Goal: Transaction & Acquisition: Purchase product/service

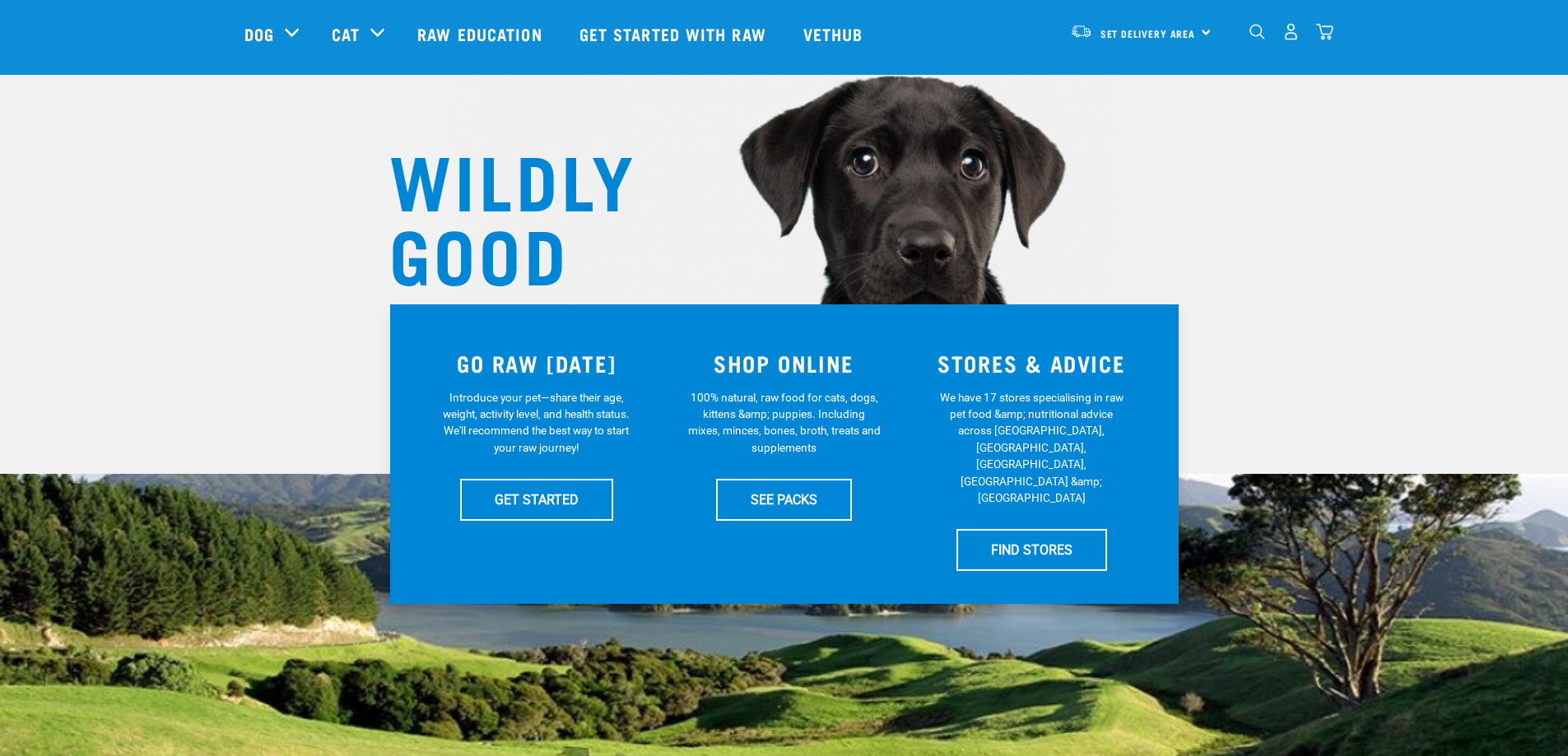
scroll to position [165, 0]
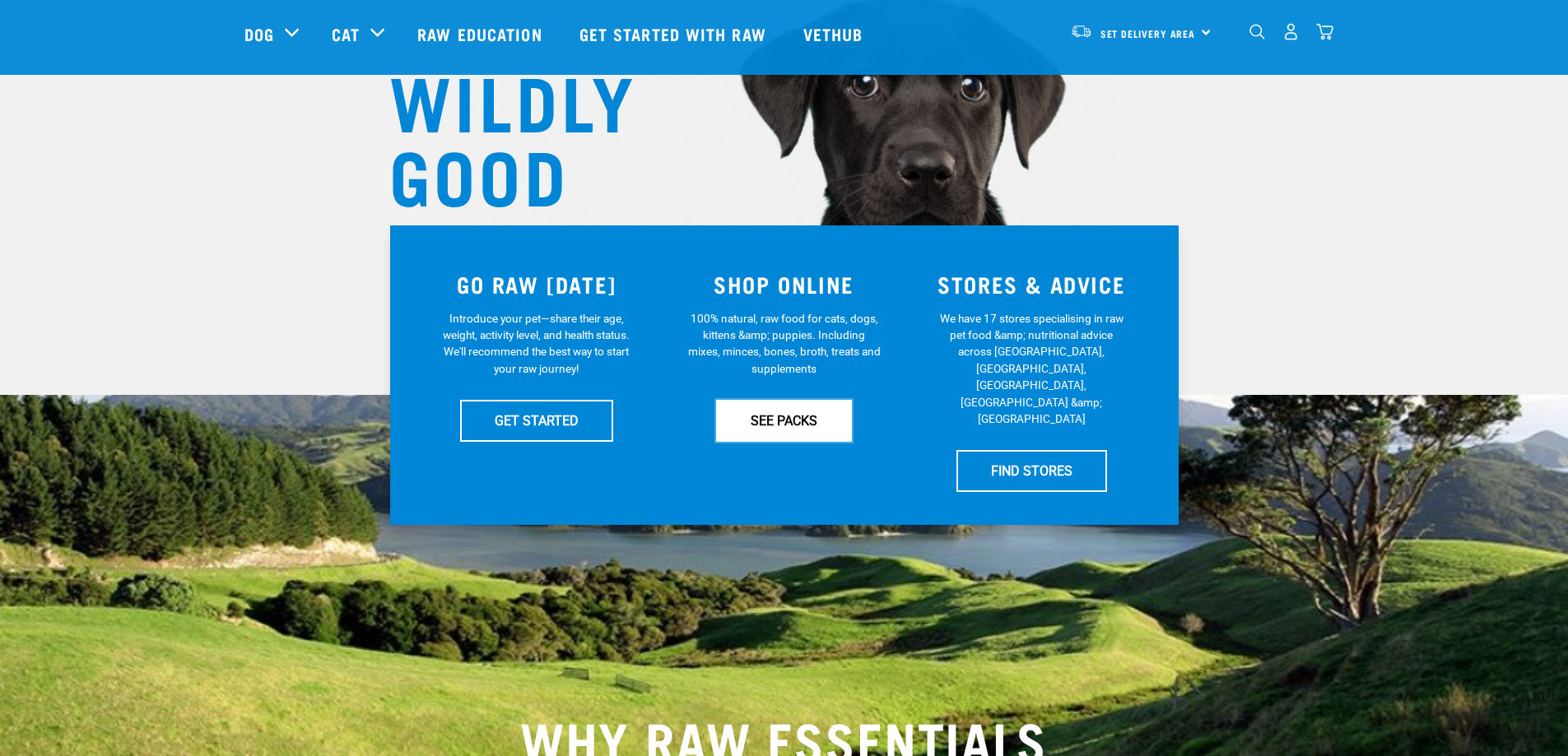
click at [775, 422] on link "SEE PACKS" at bounding box center [784, 420] width 136 height 41
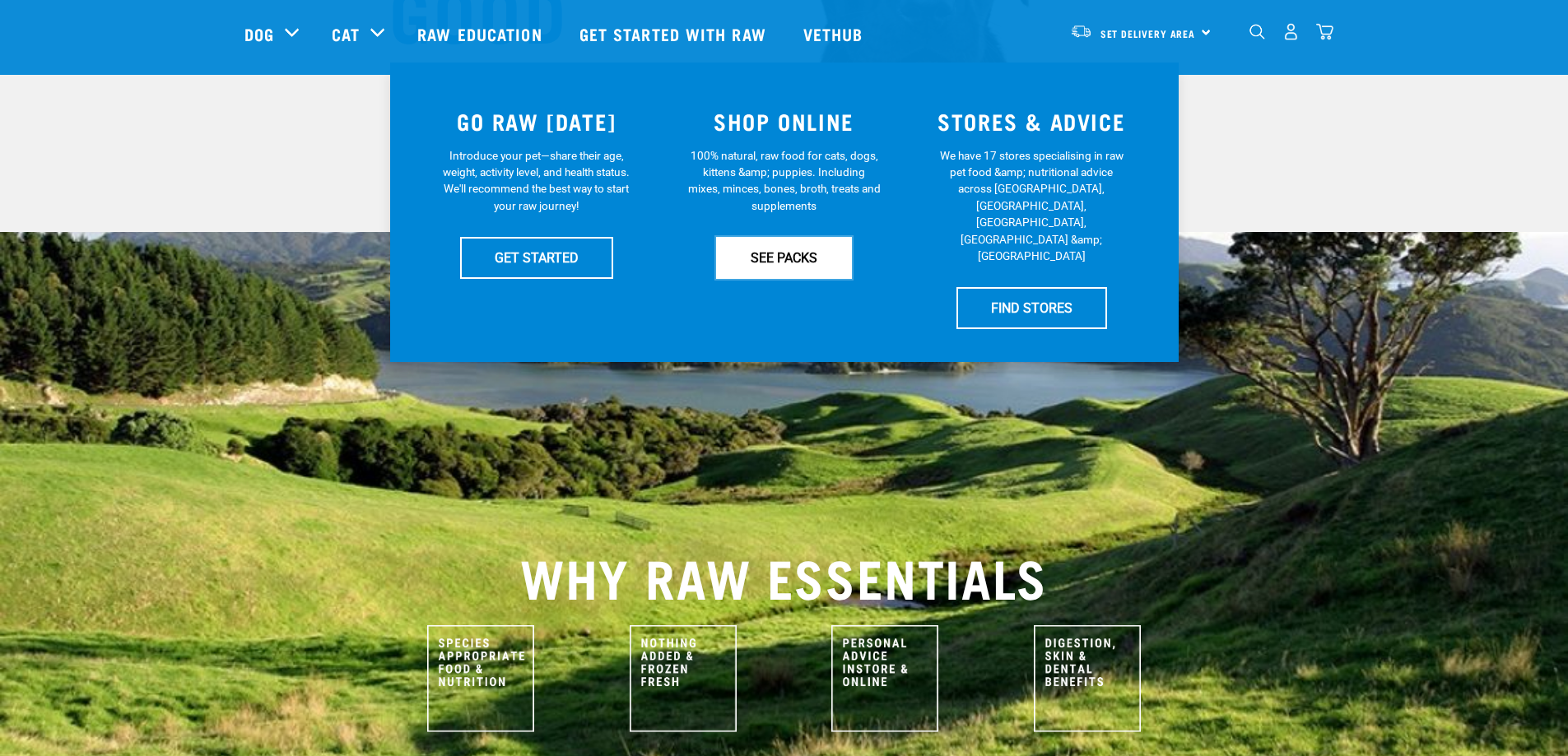
scroll to position [329, 0]
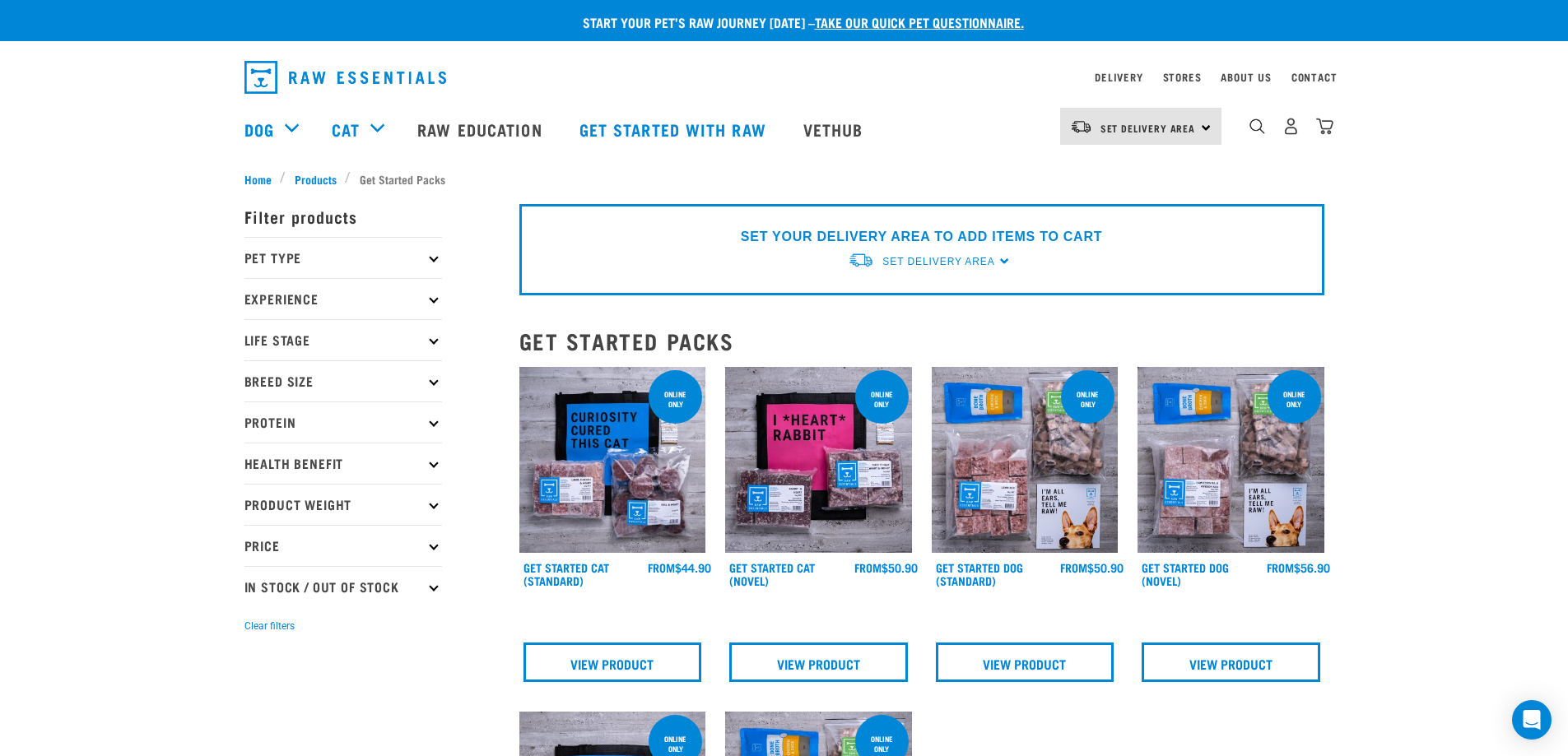
click at [430, 251] on p "Pet Type" at bounding box center [343, 257] width 197 height 41
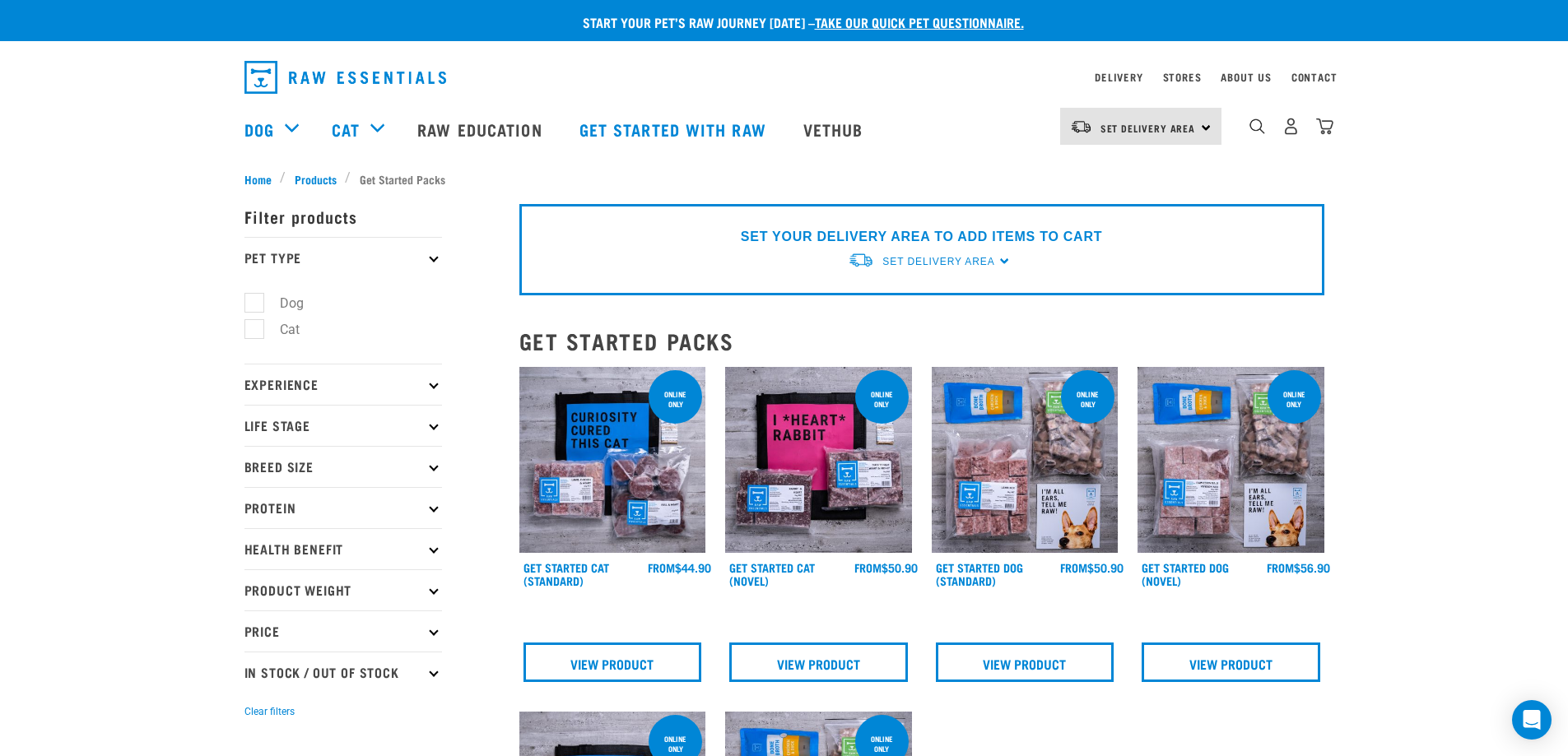
click at [256, 304] on label "Dog" at bounding box center [282, 303] width 57 height 21
click at [255, 304] on input "Dog" at bounding box center [250, 300] width 11 height 11
checkbox input "true"
click at [430, 389] on p "Experience" at bounding box center [343, 383] width 197 height 41
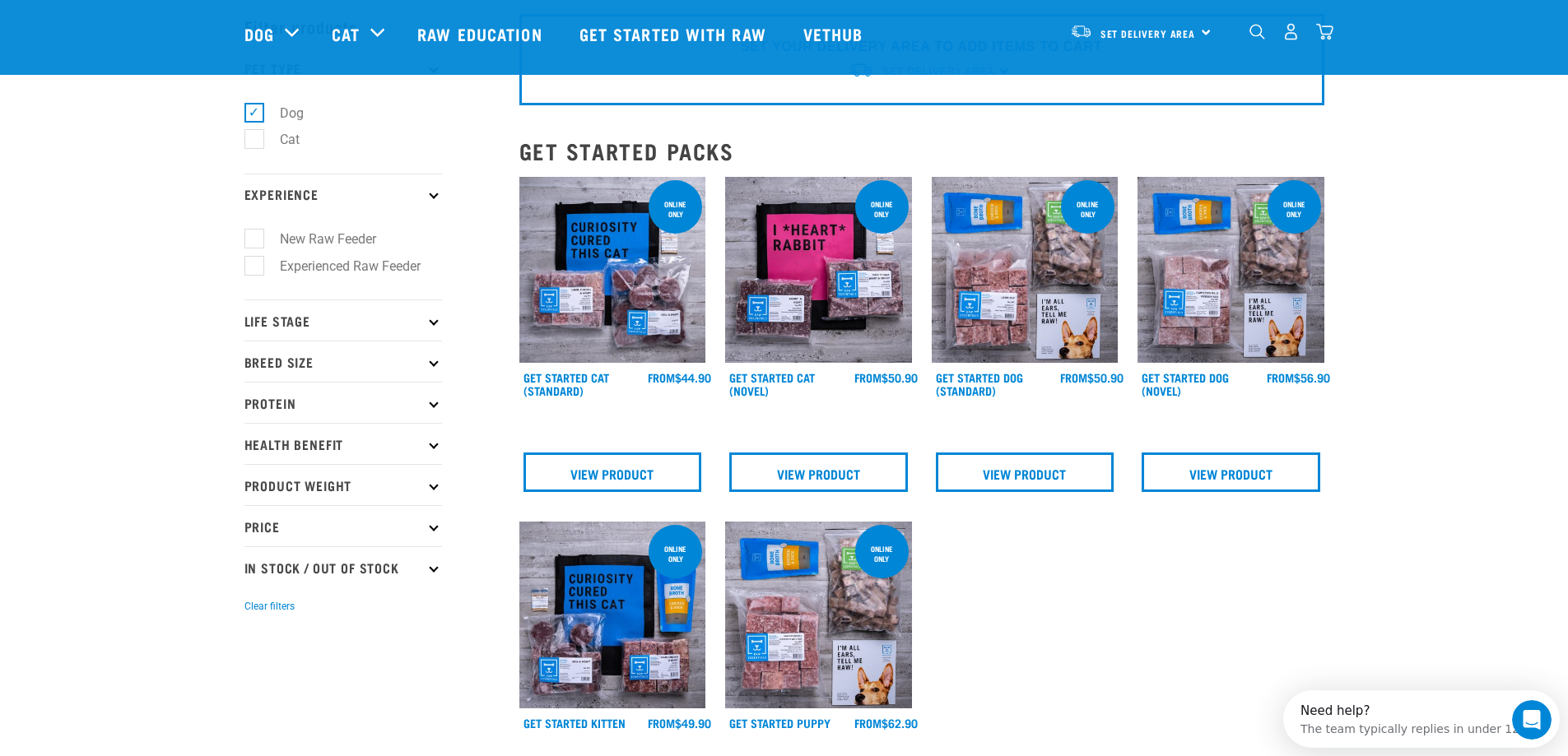
scroll to position [165, 0]
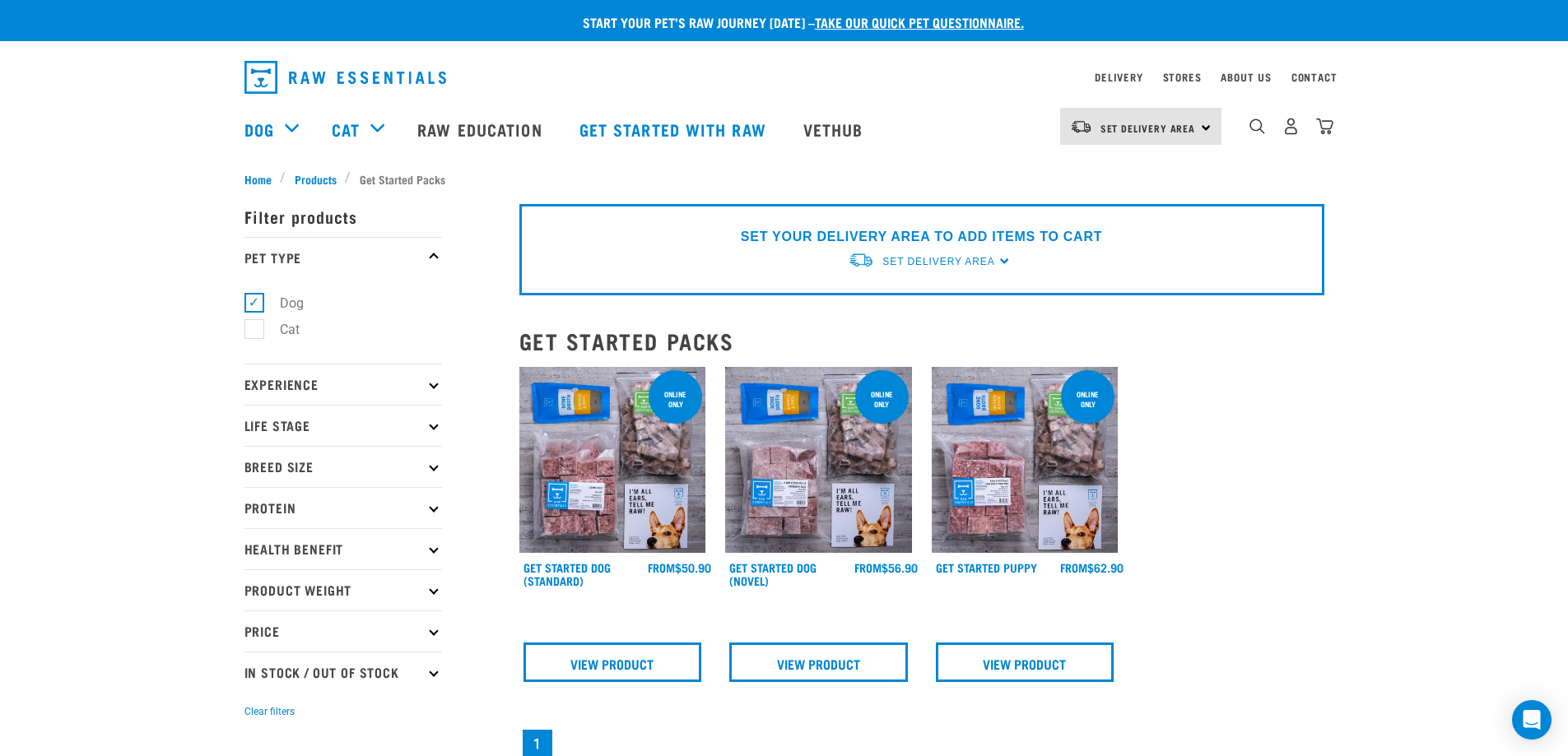
click at [436, 387] on p "Experience" at bounding box center [343, 383] width 197 height 41
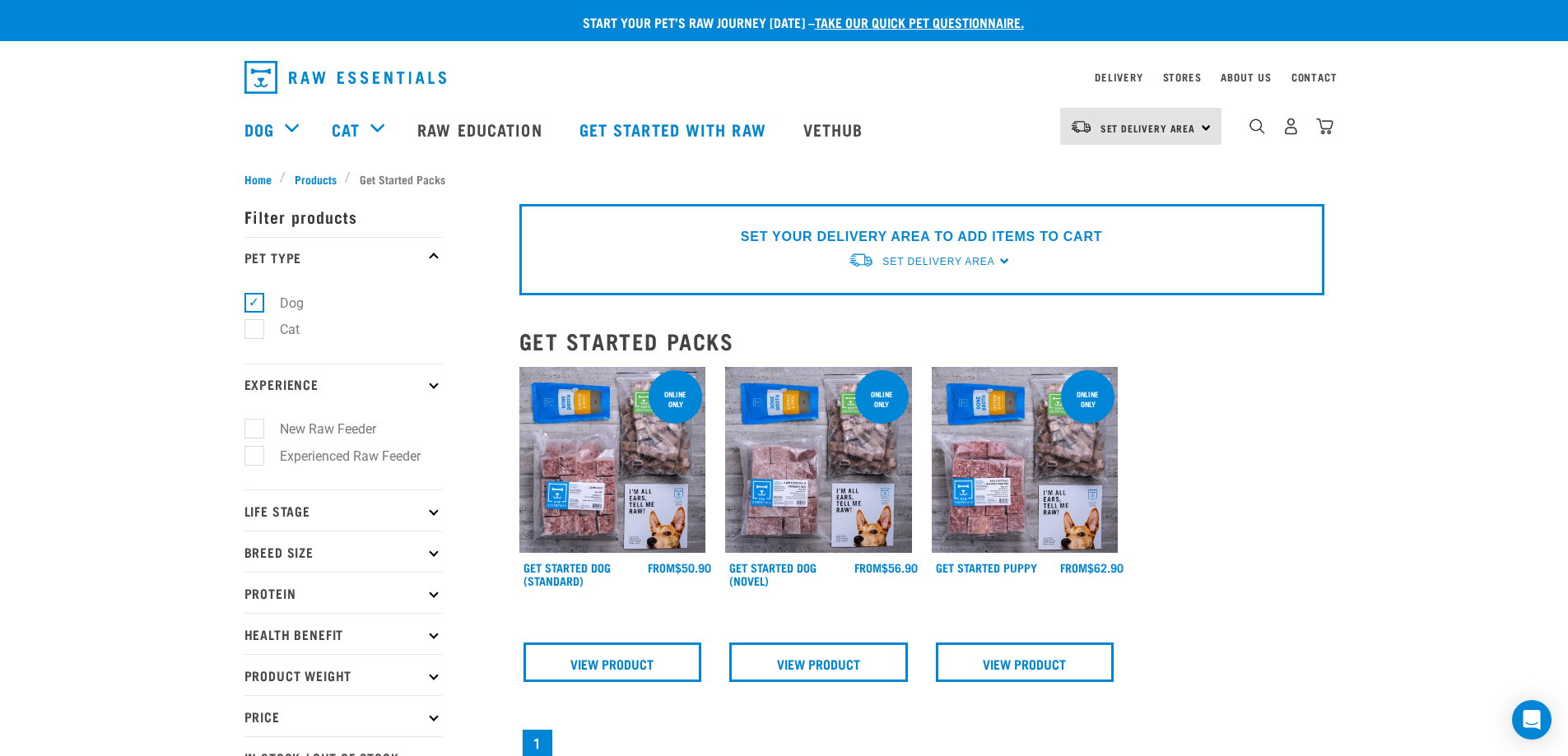
click at [429, 509] on p "Life Stage" at bounding box center [343, 510] width 197 height 41
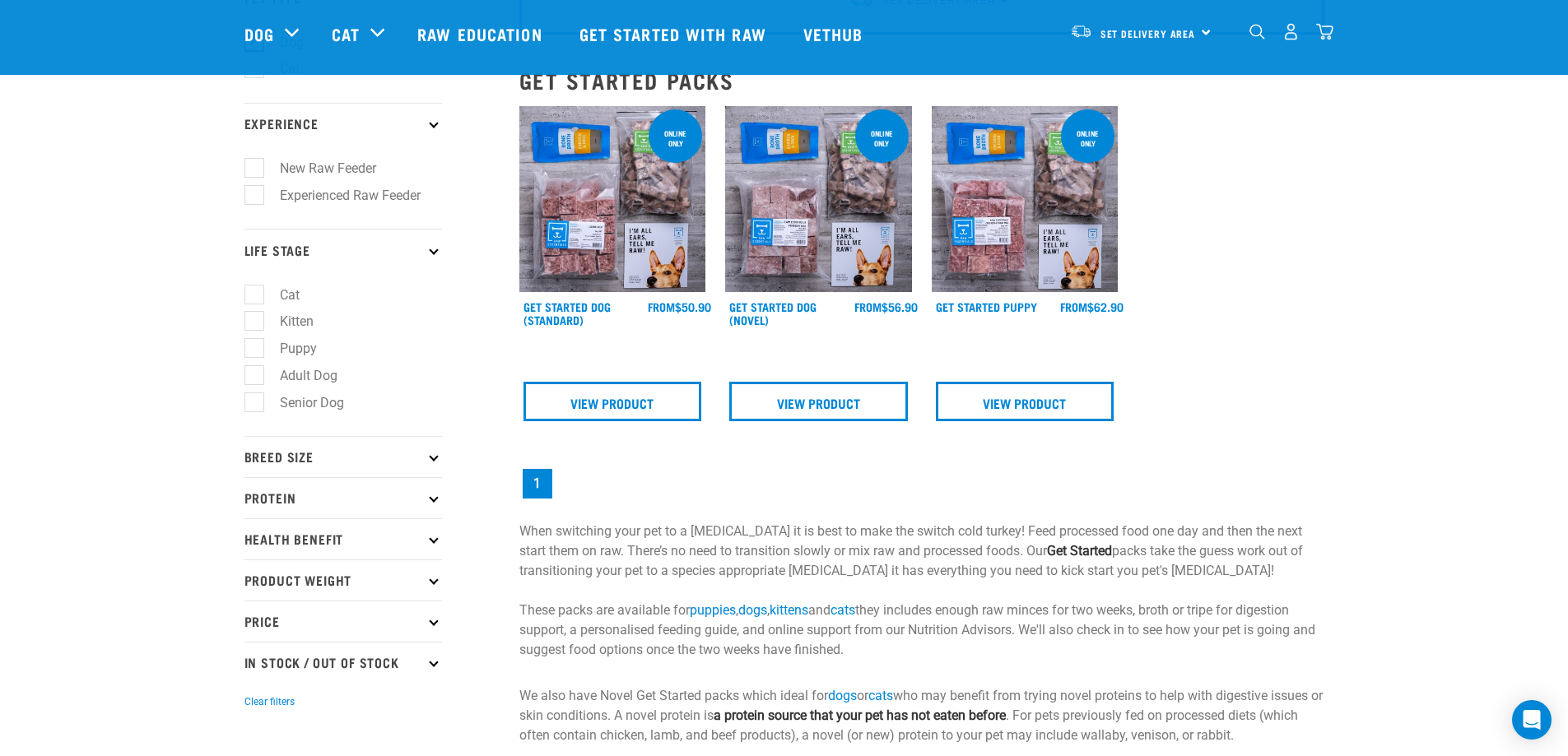
scroll to position [165, 0]
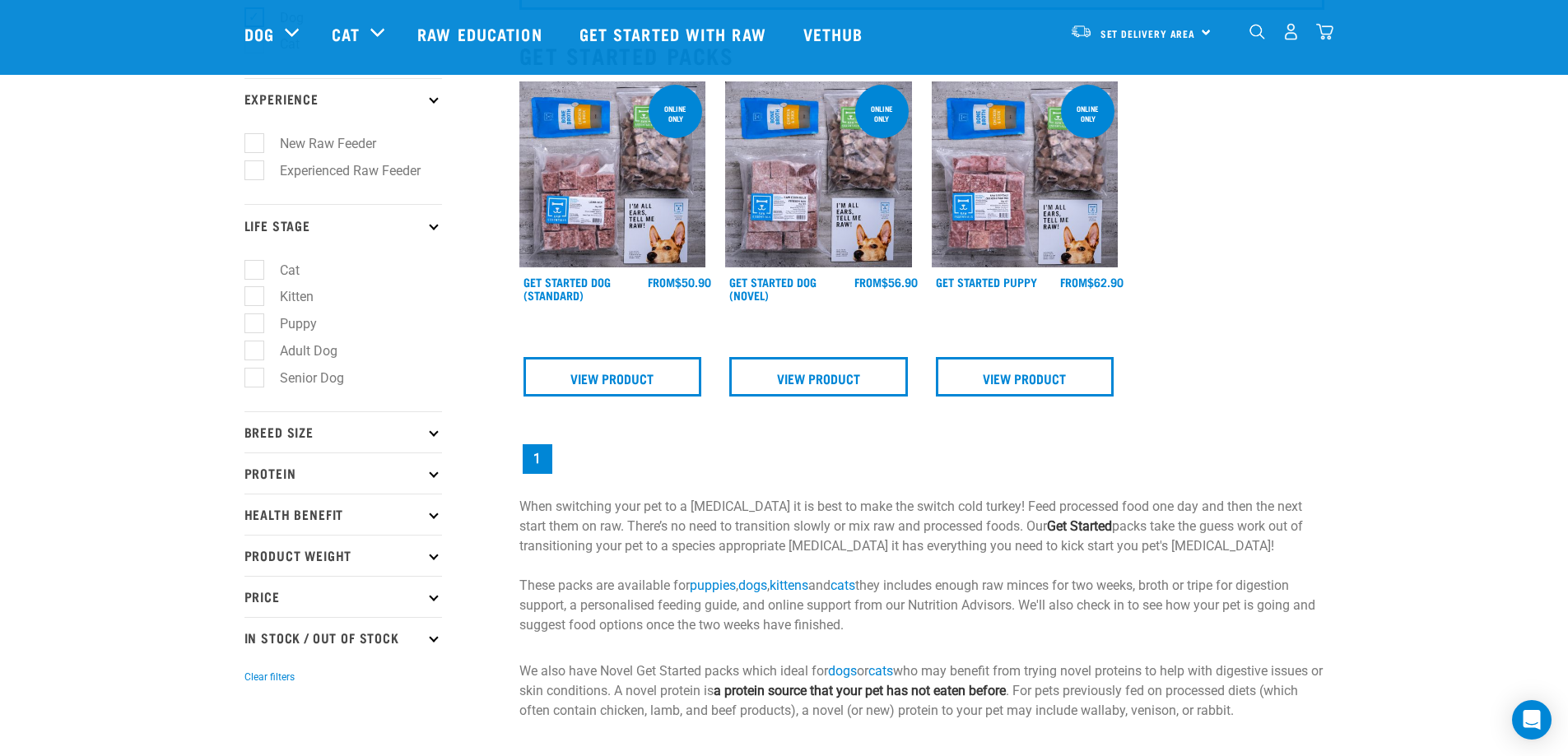
click at [436, 440] on p "Breed Size" at bounding box center [343, 432] width 197 height 41
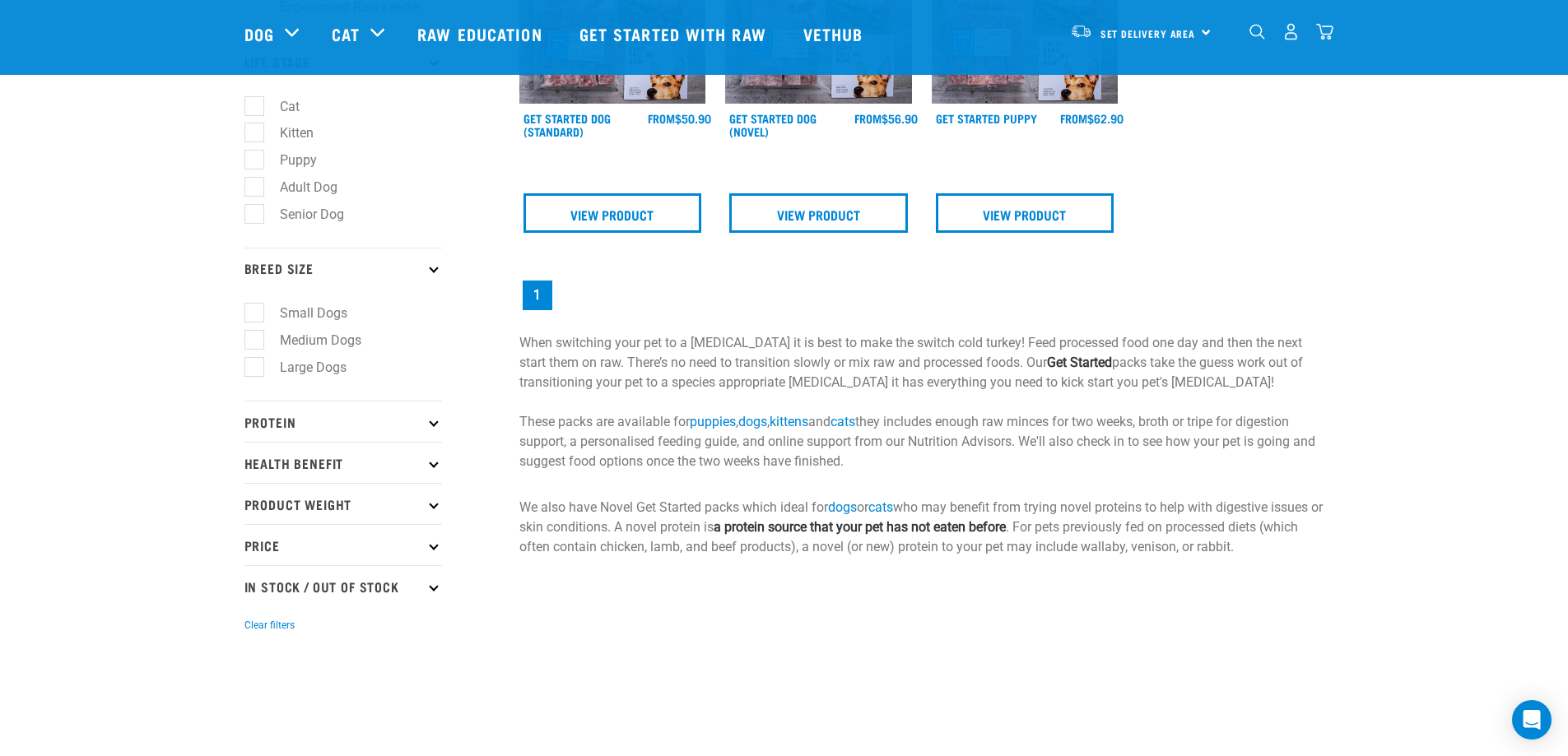
scroll to position [329, 0]
click at [418, 427] on p "Protein" at bounding box center [343, 420] width 197 height 41
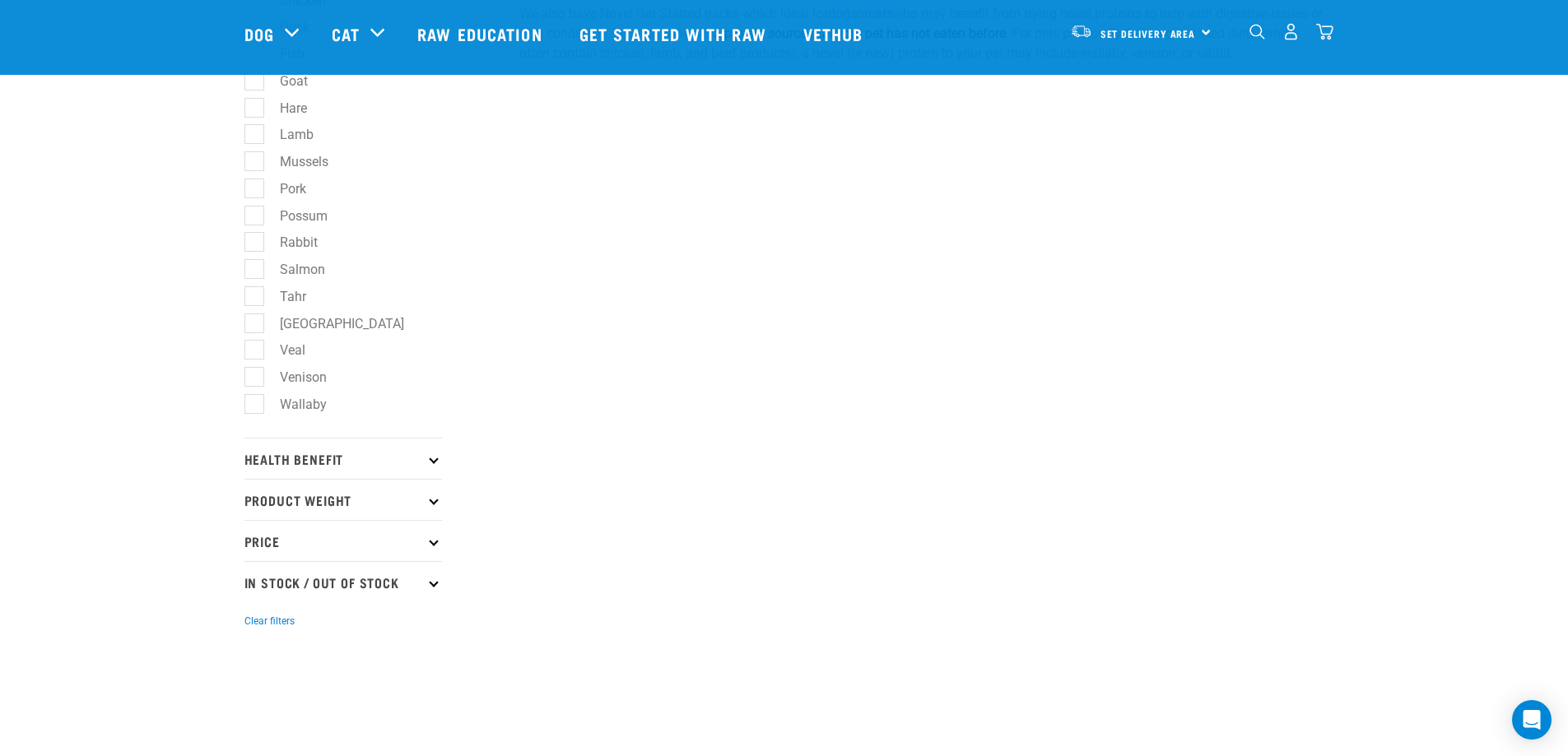
scroll to position [823, 0]
click at [344, 468] on p "Health Benefit" at bounding box center [343, 457] width 197 height 41
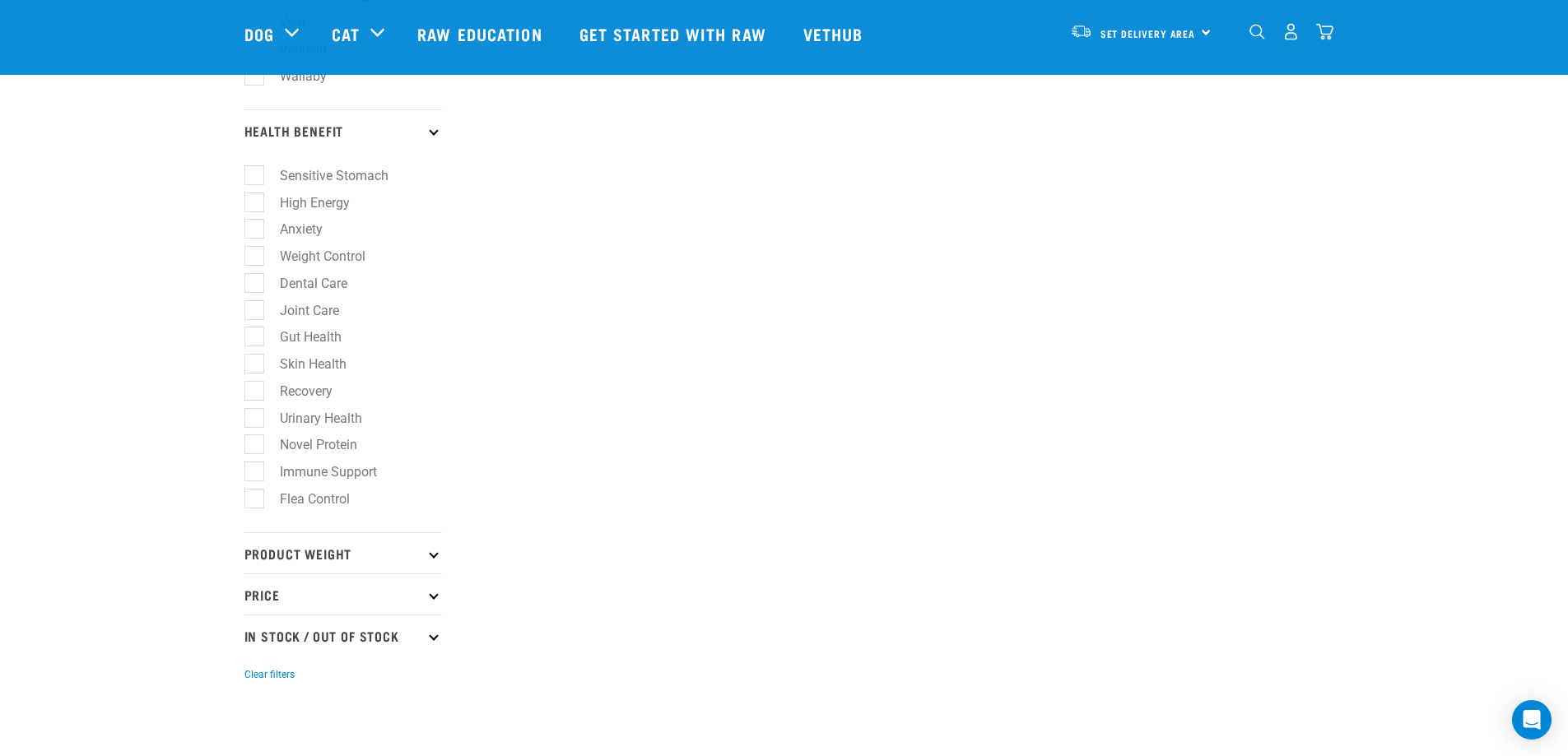
scroll to position [1152, 0]
click at [347, 545] on p "Product Weight" at bounding box center [343, 551] width 197 height 41
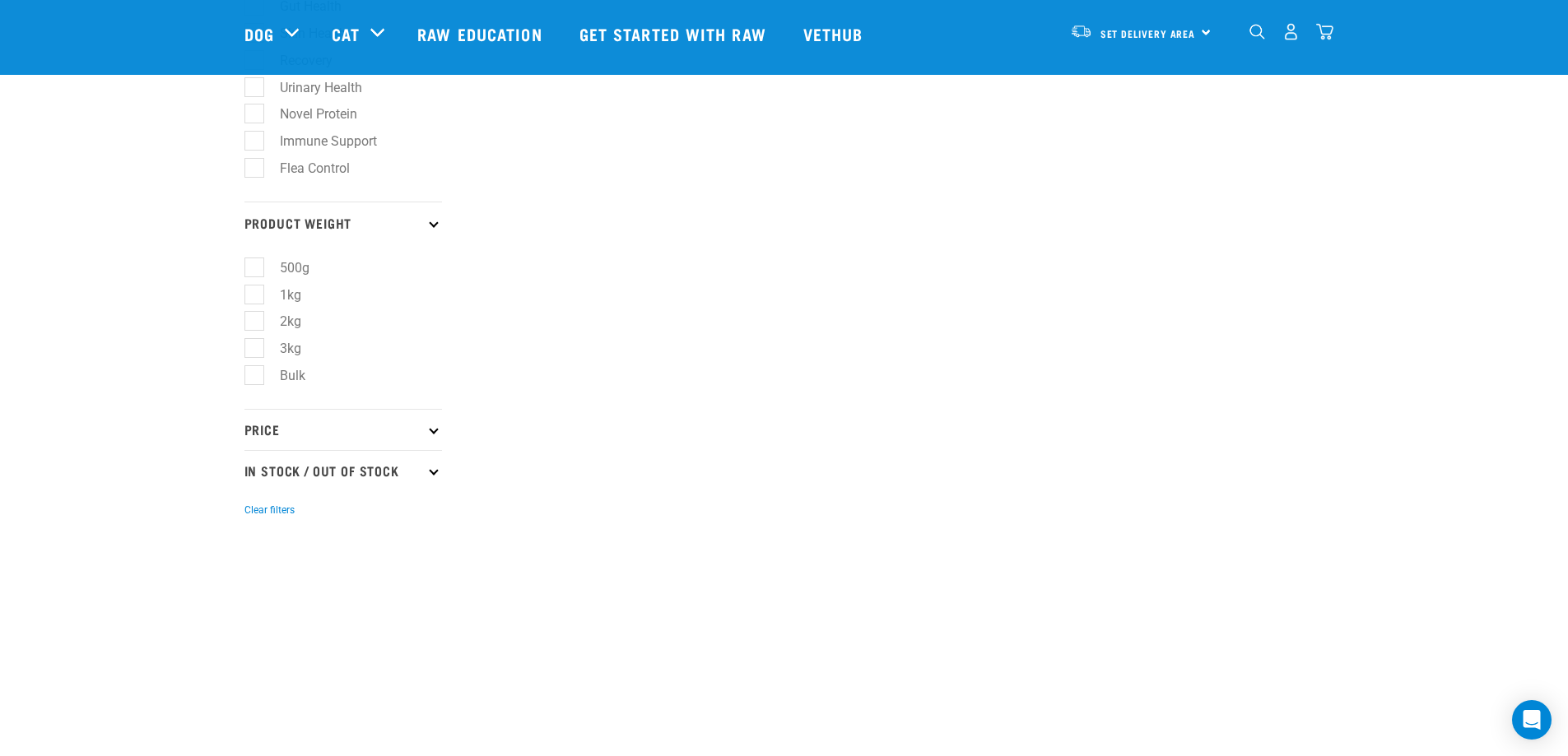
click at [308, 432] on p "Price" at bounding box center [343, 429] width 197 height 41
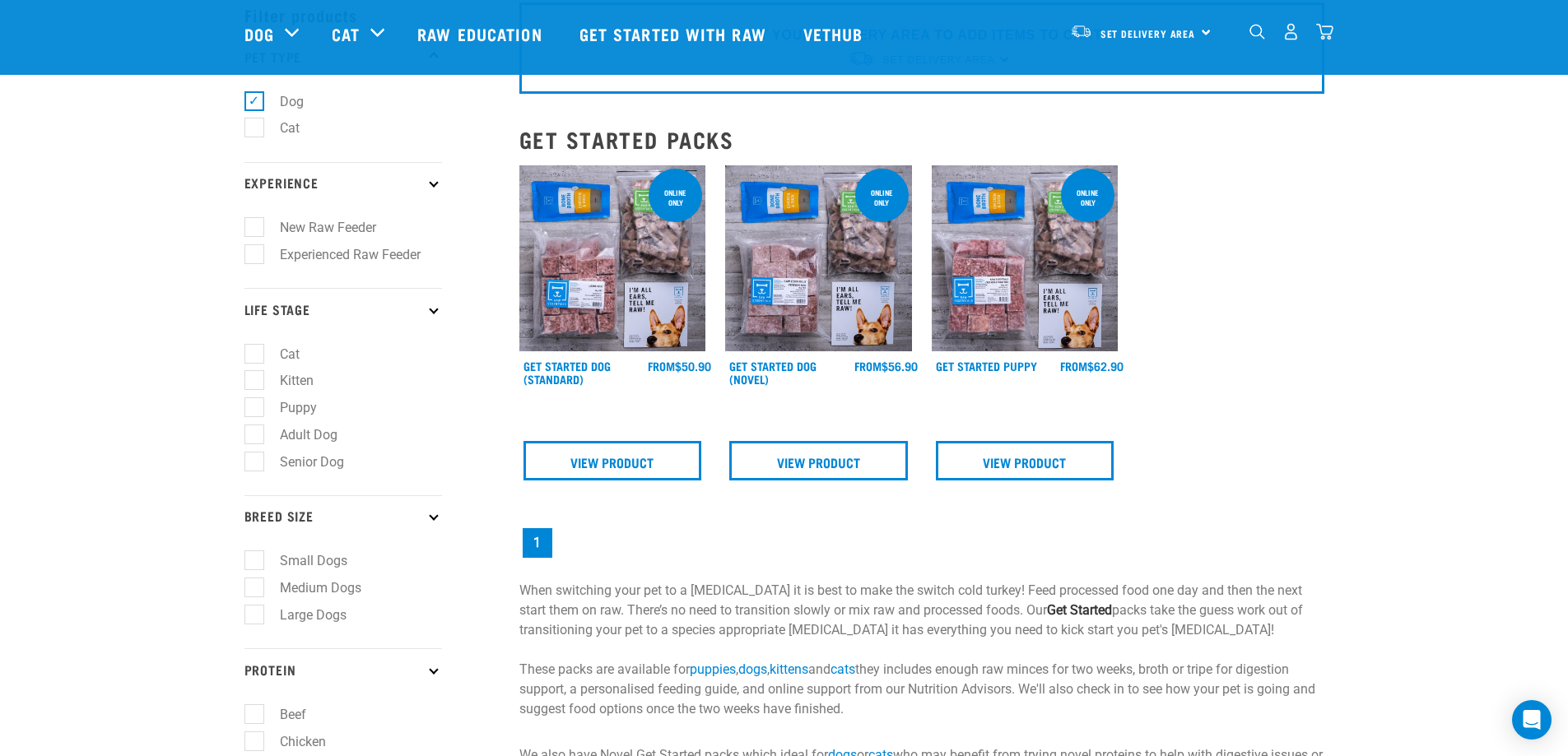
scroll to position [0, 0]
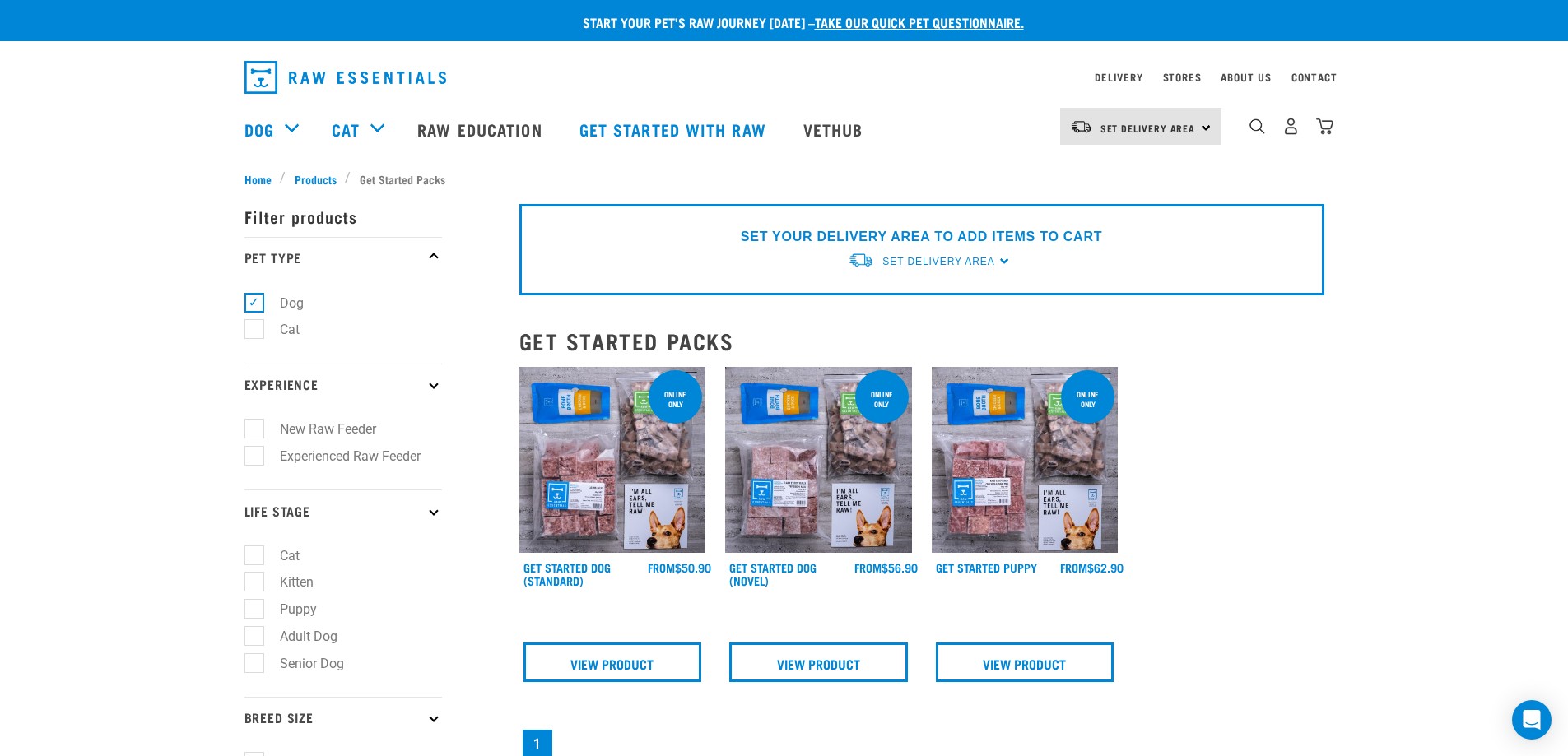
click at [1249, 125] on div "dropdown navigation" at bounding box center [1257, 126] width 18 height 18
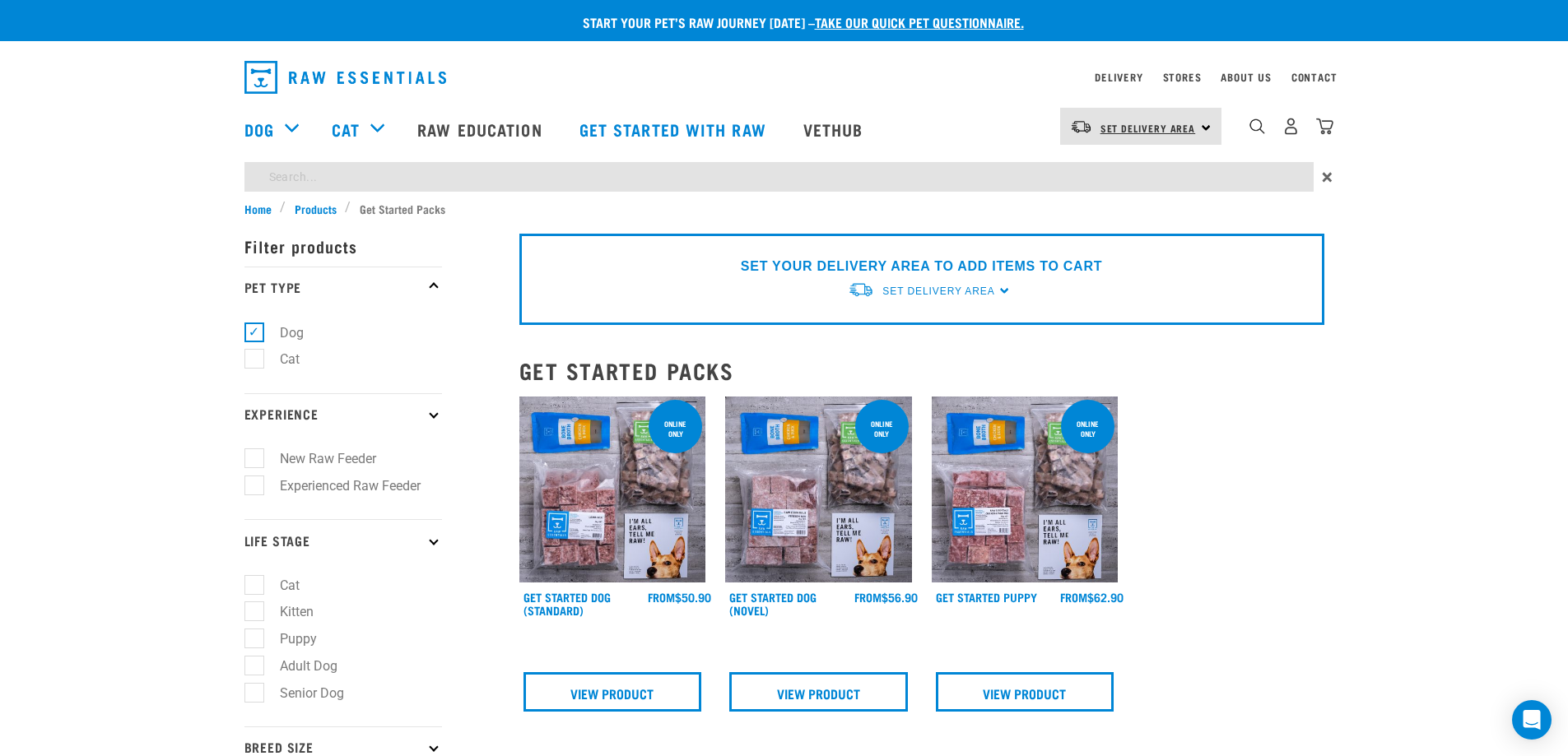
click at [1166, 129] on span "Set Delivery Area" at bounding box center [1148, 128] width 95 height 6
click at [1250, 134] on img "dropdown navigation" at bounding box center [1257, 126] width 16 height 16
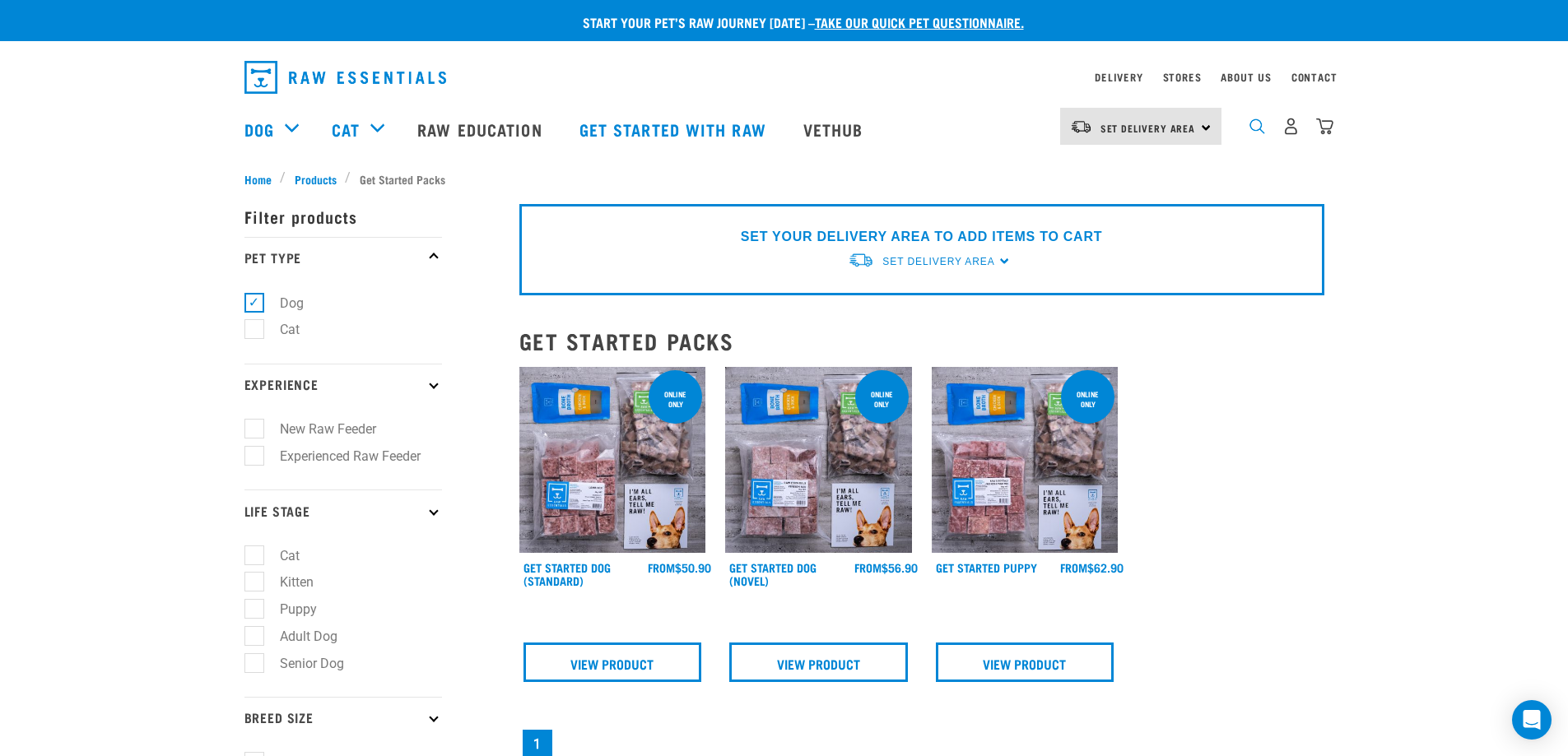
click at [1252, 134] on img "dropdown navigation" at bounding box center [1257, 126] width 16 height 16
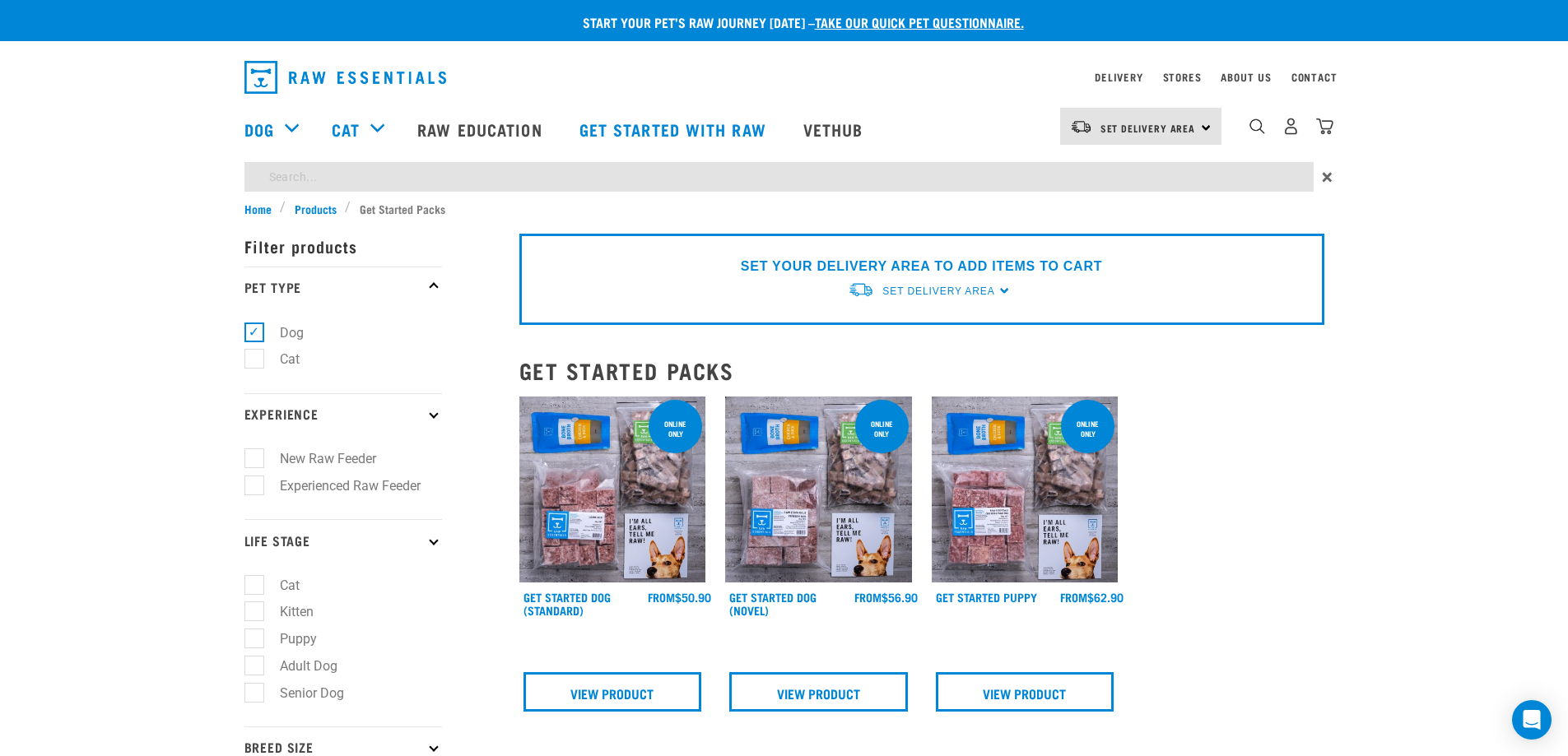
click at [511, 180] on input "search" at bounding box center [779, 176] width 1069 height 29
type input "bones"
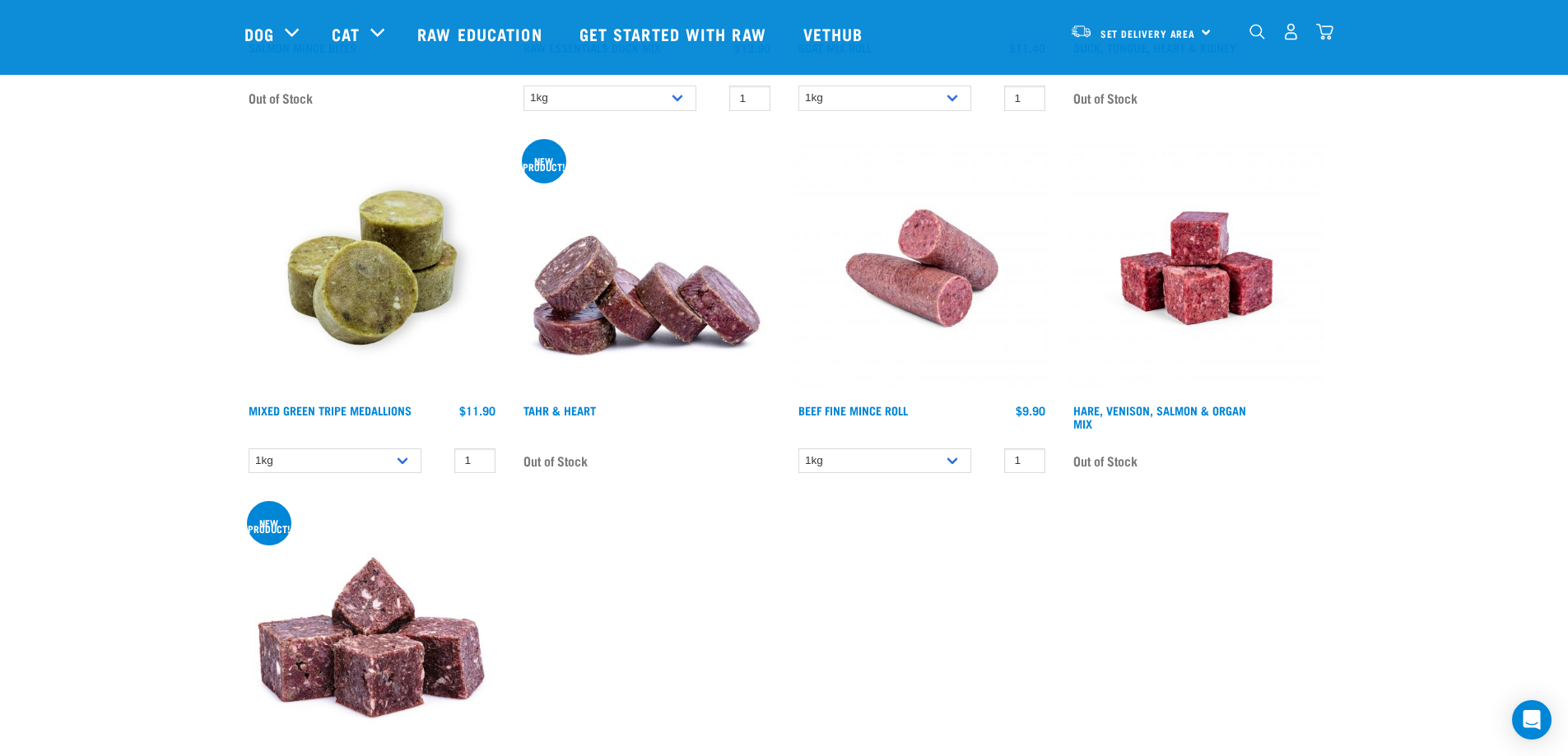
scroll to position [10453, 0]
